Goal: Task Accomplishment & Management: Manage account settings

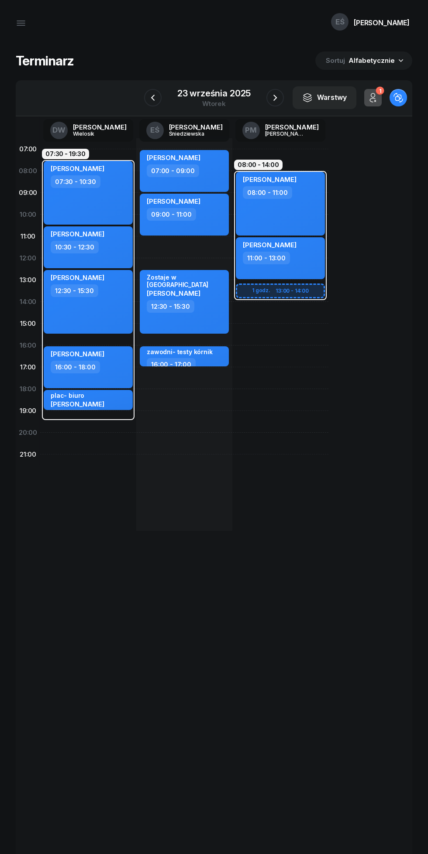
click at [278, 93] on icon "button" at bounding box center [275, 97] width 10 height 10
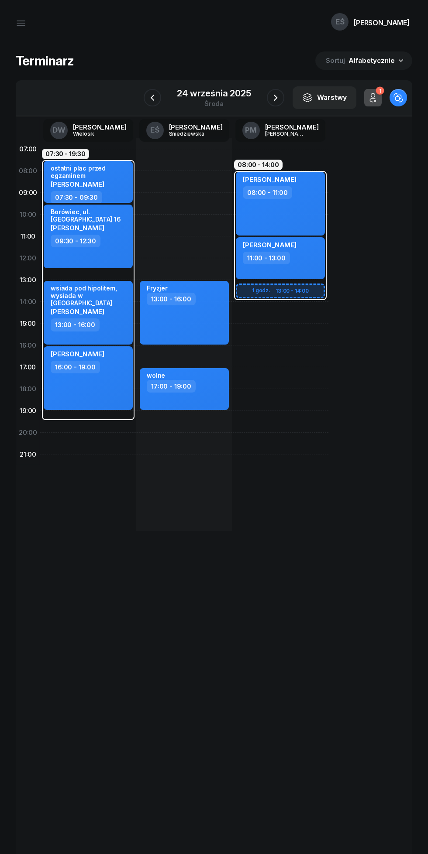
click at [272, 93] on icon "button" at bounding box center [275, 97] width 10 height 10
click at [271, 97] on icon "button" at bounding box center [275, 97] width 10 height 10
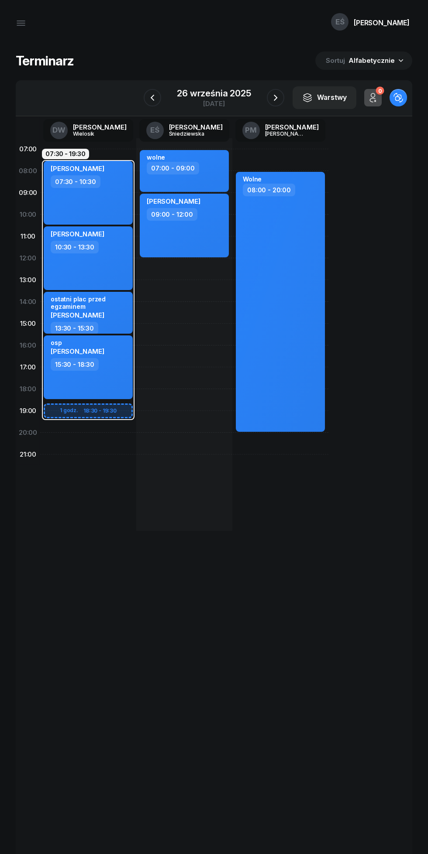
click at [274, 92] on icon "button" at bounding box center [275, 97] width 10 height 10
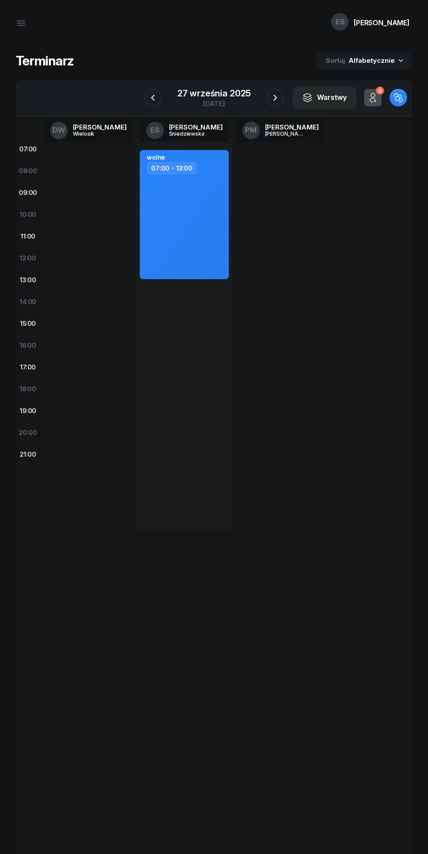
click at [276, 92] on button "button" at bounding box center [274, 97] width 17 height 17
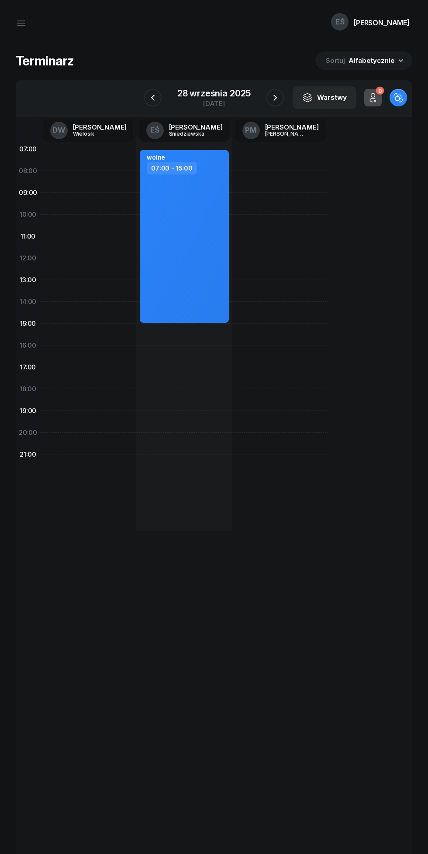
click at [274, 98] on icon "button" at bounding box center [275, 97] width 10 height 10
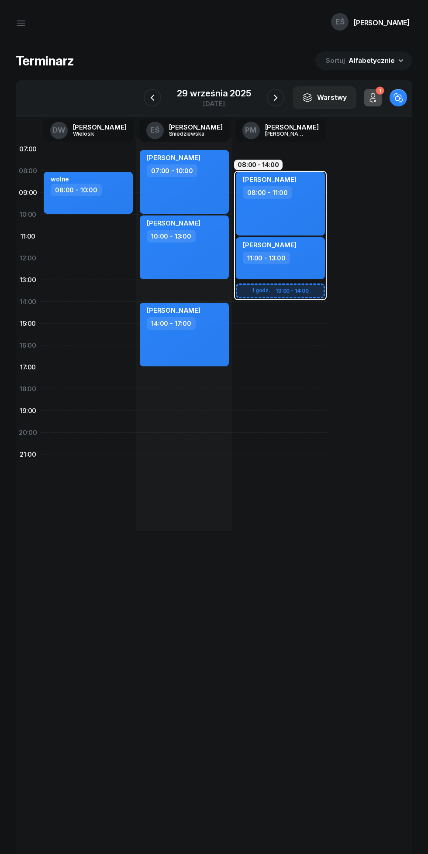
click at [220, 95] on div "29 września 2025" at bounding box center [214, 93] width 74 height 9
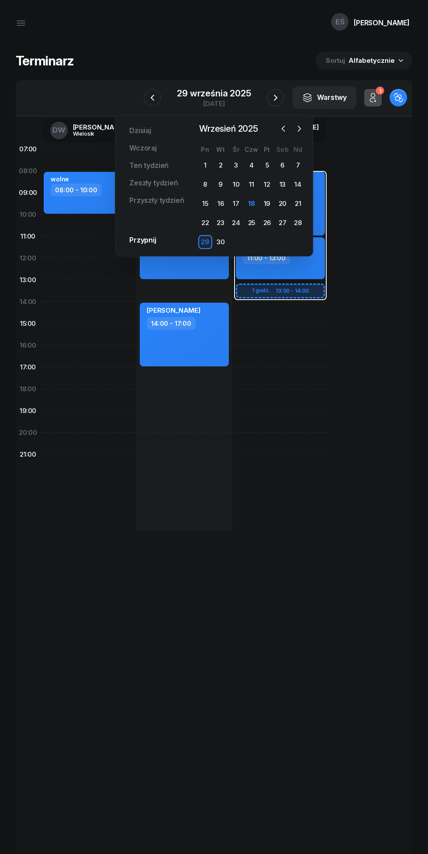
click at [252, 61] on div "Terminarz [DATE] Narzędzia Sortuj Alfabetycznie" at bounding box center [214, 60] width 396 height 18
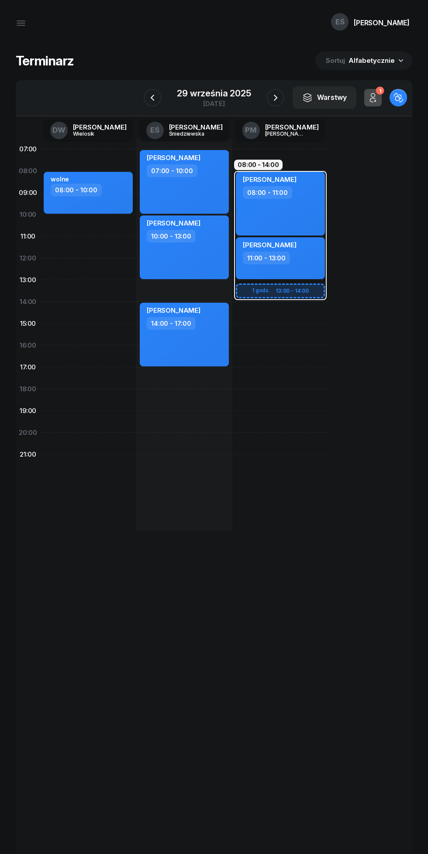
click at [277, 95] on icon "button" at bounding box center [275, 97] width 10 height 10
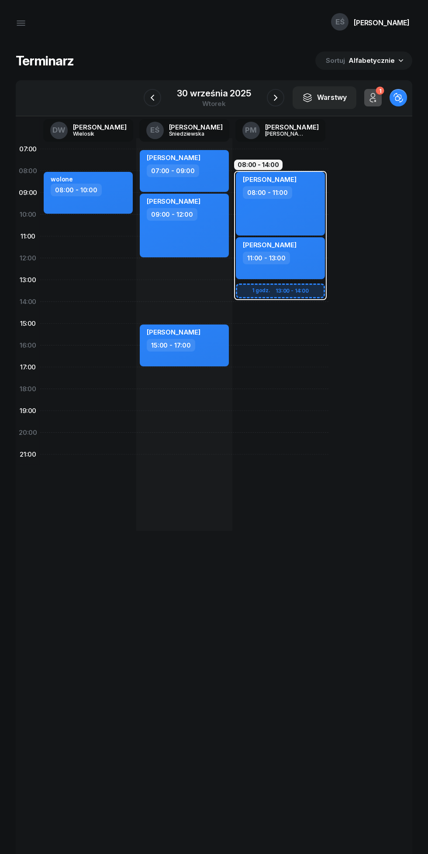
click at [274, 95] on icon "button" at bounding box center [275, 97] width 10 height 10
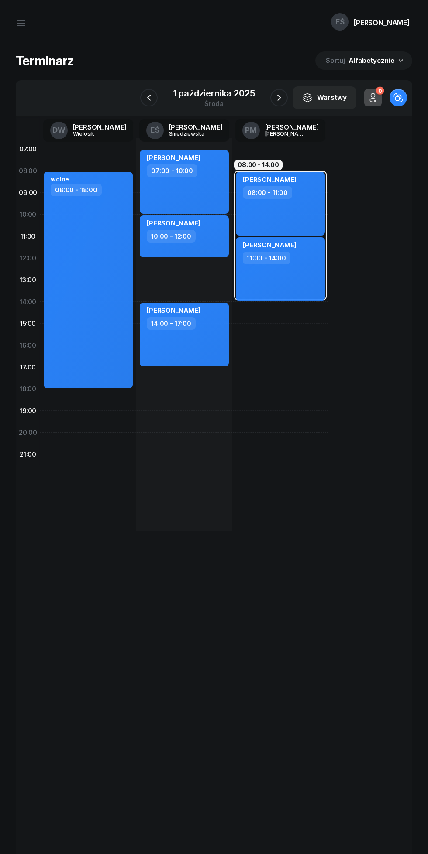
click at [276, 94] on icon "button" at bounding box center [279, 97] width 10 height 10
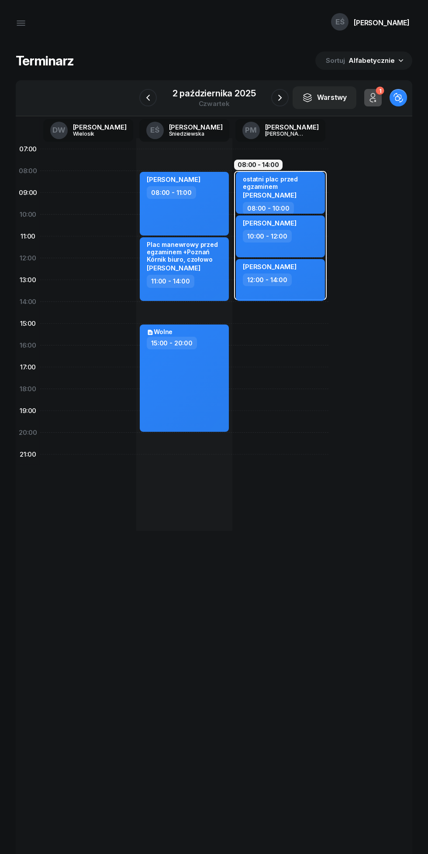
click at [279, 94] on icon "button" at bounding box center [279, 97] width 10 height 10
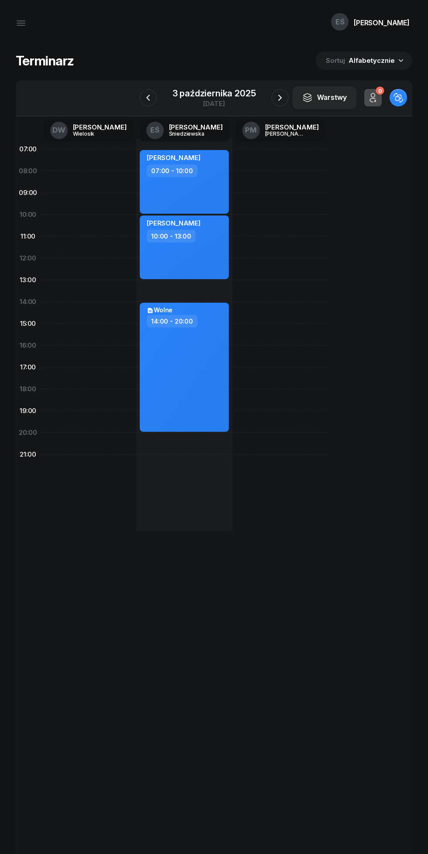
click at [280, 96] on icon "button" at bounding box center [279, 98] width 3 height 6
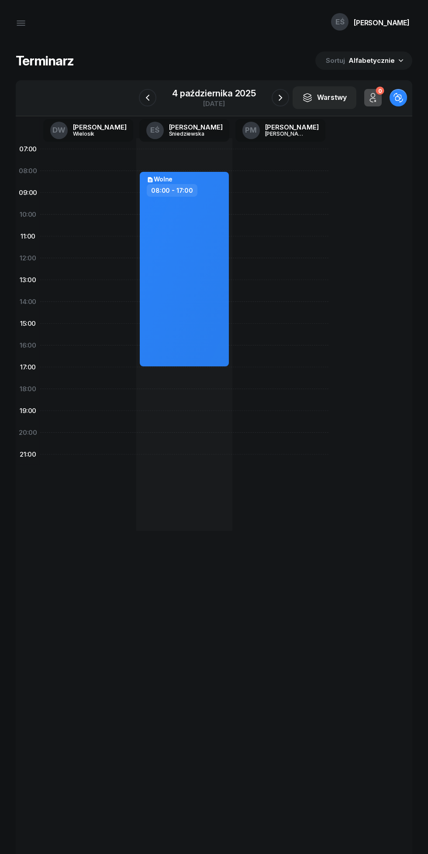
click at [280, 98] on icon "button" at bounding box center [280, 97] width 10 height 10
click at [279, 94] on icon "button" at bounding box center [279, 97] width 10 height 10
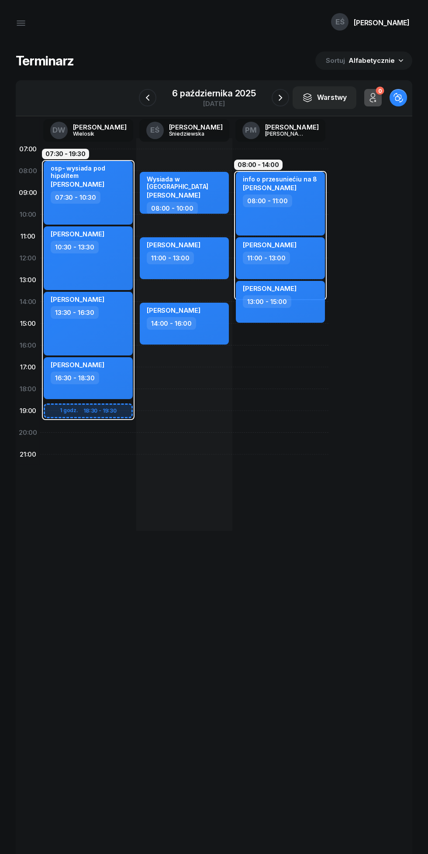
click at [280, 98] on icon "button" at bounding box center [280, 97] width 10 height 10
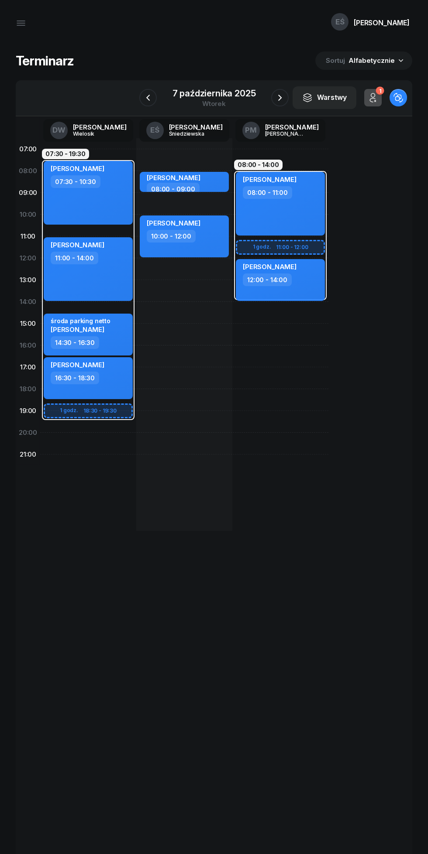
click at [279, 98] on icon "button" at bounding box center [279, 97] width 10 height 10
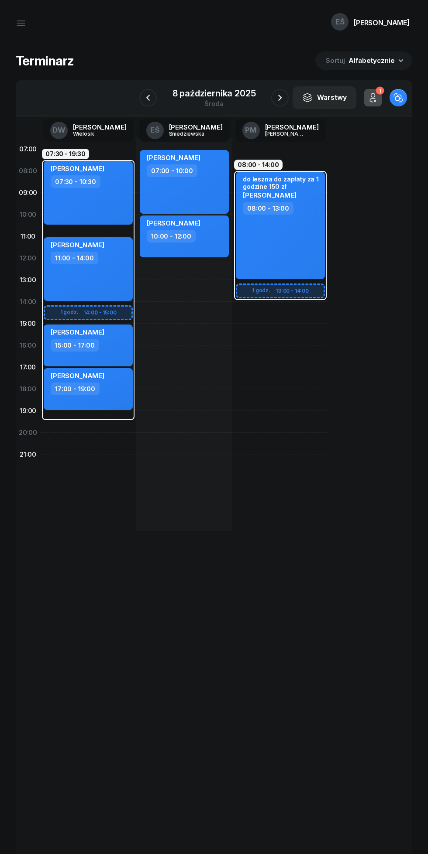
click at [280, 98] on icon "button" at bounding box center [279, 97] width 10 height 10
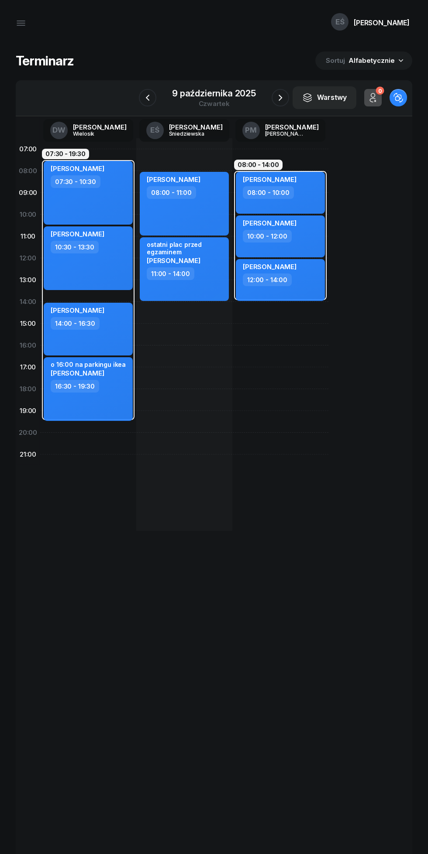
click at [279, 98] on icon "button" at bounding box center [280, 97] width 10 height 10
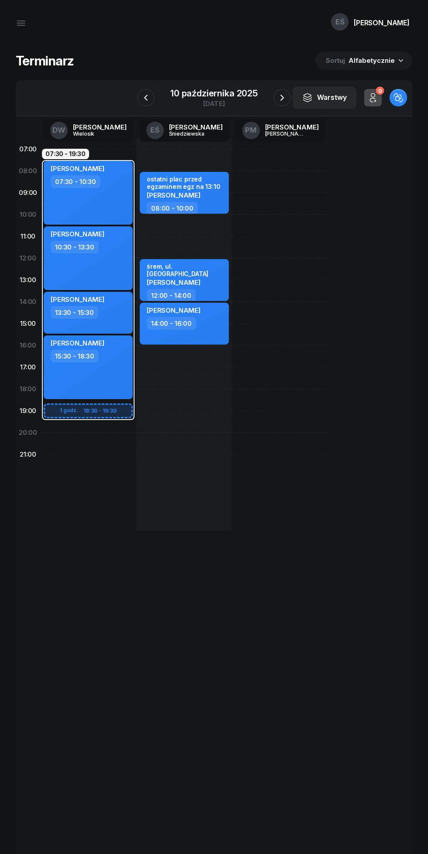
click at [146, 98] on icon "button" at bounding box center [145, 97] width 10 height 10
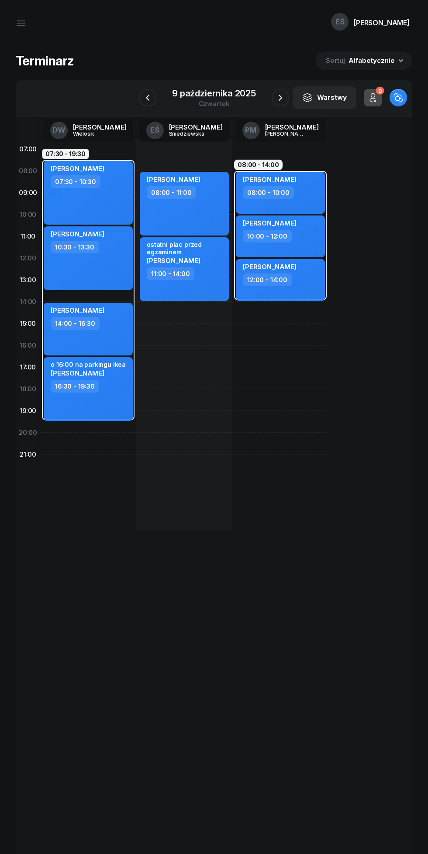
click at [147, 94] on icon "button" at bounding box center [147, 97] width 10 height 10
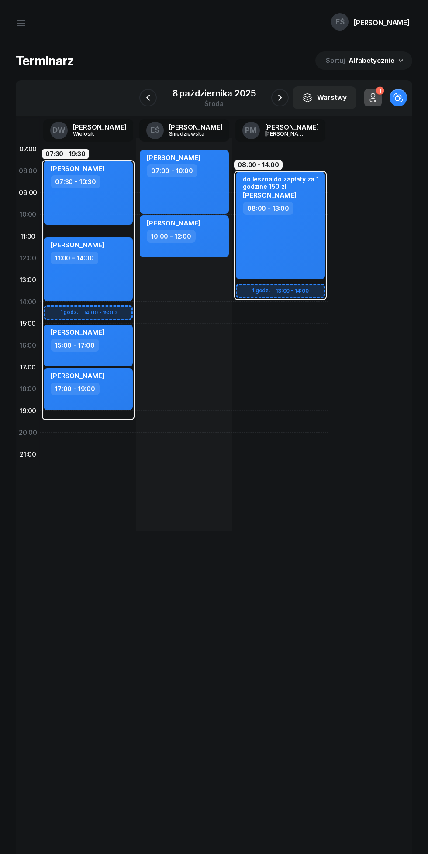
click at [225, 91] on div "8 października 2025" at bounding box center [213, 93] width 83 height 9
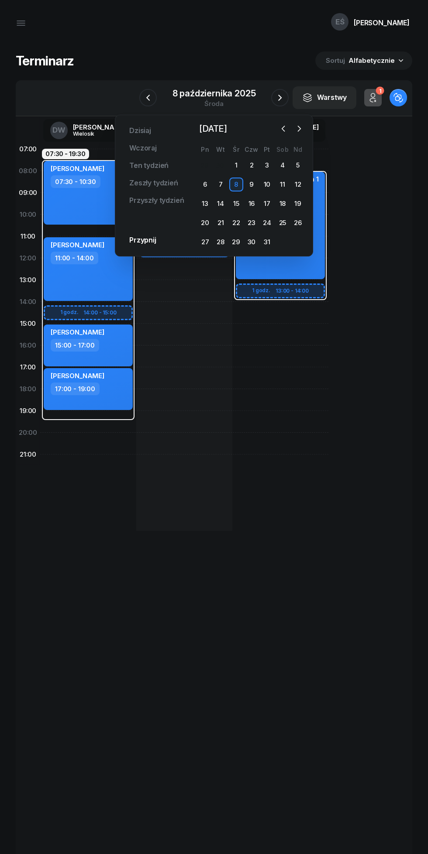
click at [253, 87] on div "[DATE]" at bounding box center [214, 98] width 104 height 25
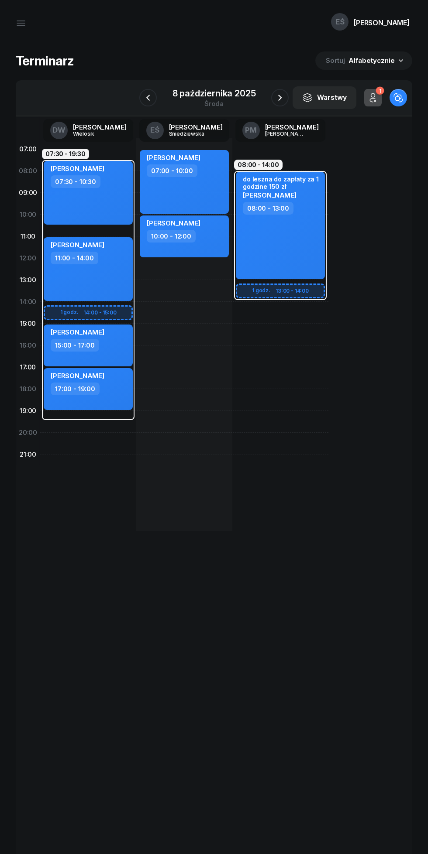
click at [277, 99] on icon "button" at bounding box center [279, 97] width 10 height 10
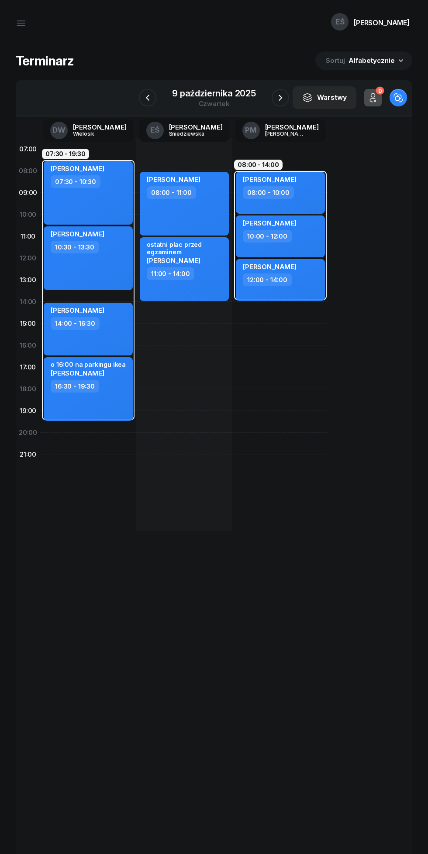
click at [278, 94] on icon "button" at bounding box center [280, 97] width 10 height 10
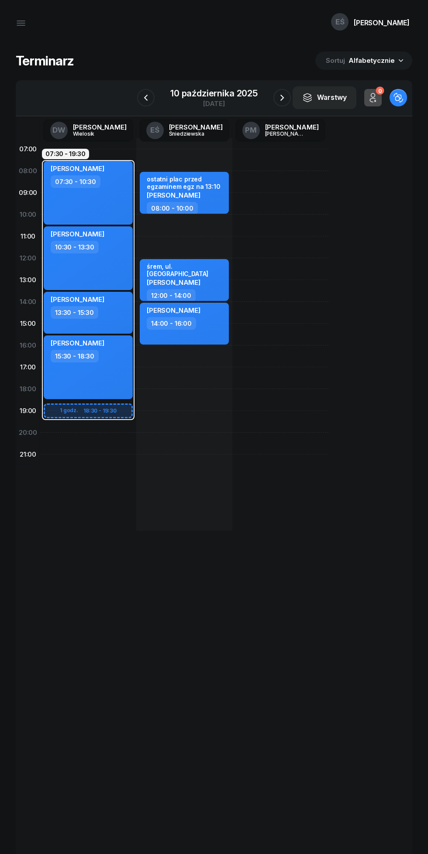
click at [226, 89] on div "10 października 2025" at bounding box center [213, 93] width 87 height 9
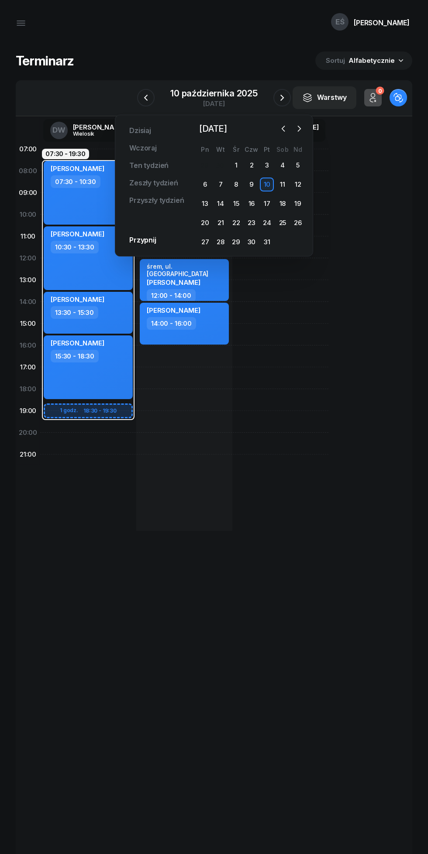
click at [237, 202] on div "15" at bounding box center [236, 204] width 14 height 14
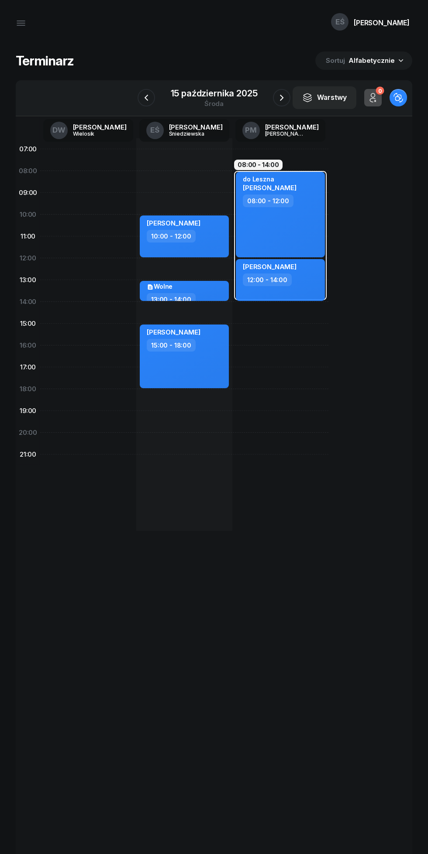
click at [281, 98] on icon "button" at bounding box center [281, 97] width 10 height 10
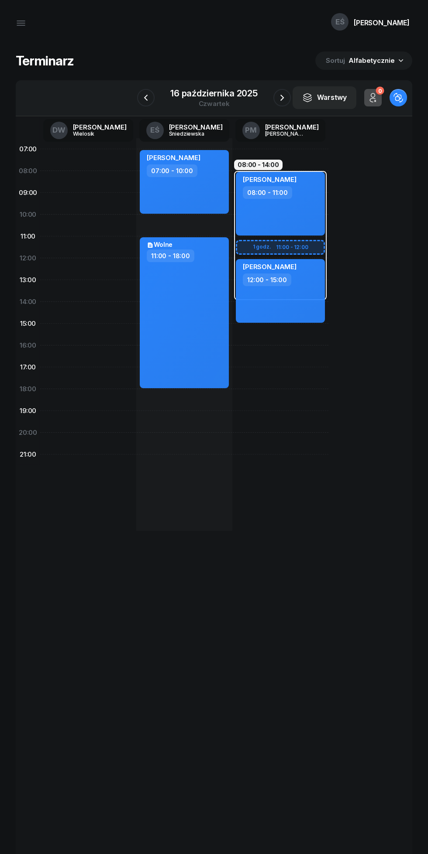
click at [281, 98] on icon "button" at bounding box center [282, 97] width 10 height 10
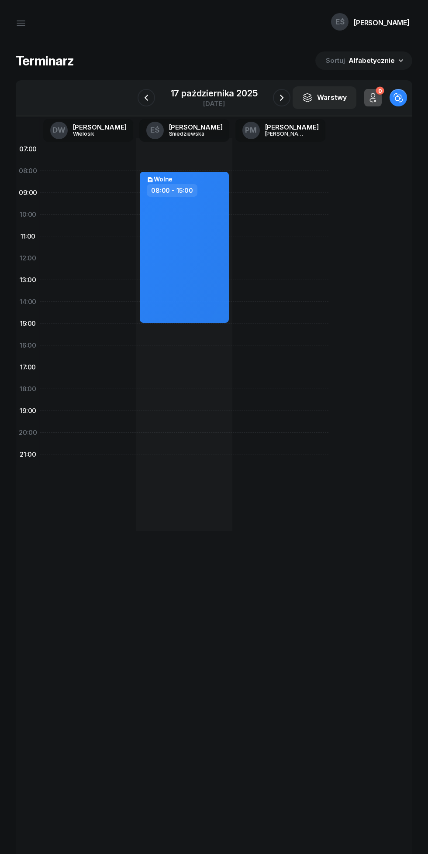
click at [278, 98] on icon "button" at bounding box center [281, 97] width 10 height 10
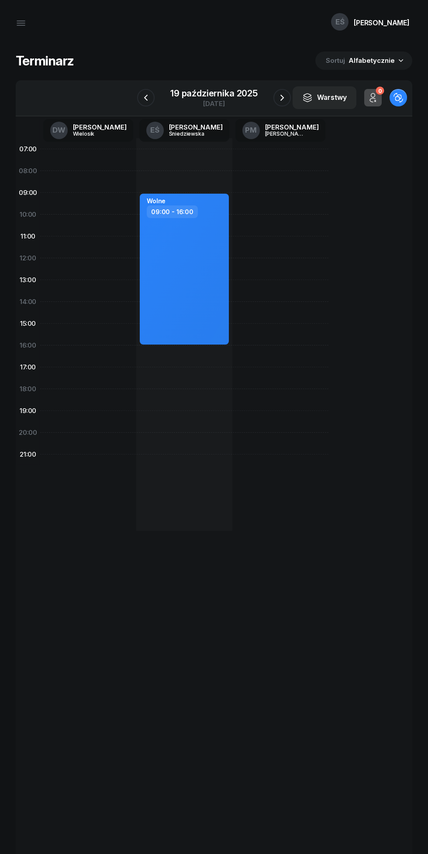
click at [281, 98] on icon "button" at bounding box center [282, 97] width 10 height 10
click at [283, 94] on icon "button" at bounding box center [282, 97] width 10 height 10
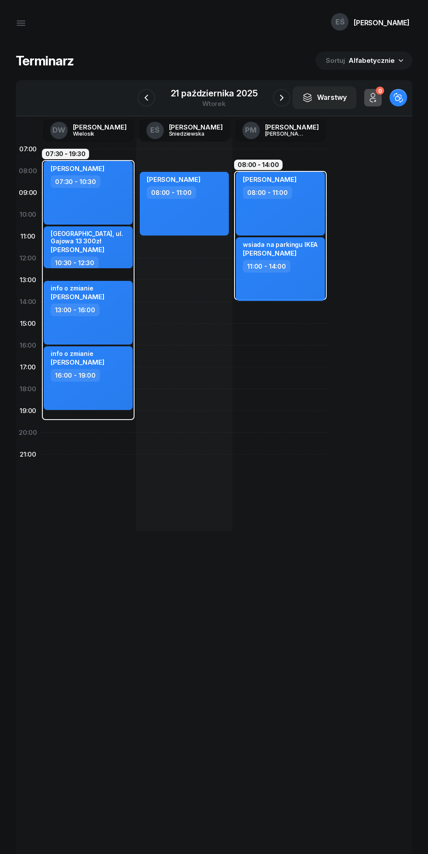
click at [281, 94] on icon "button" at bounding box center [281, 97] width 10 height 10
